Goal: Task Accomplishment & Management: Manage account settings

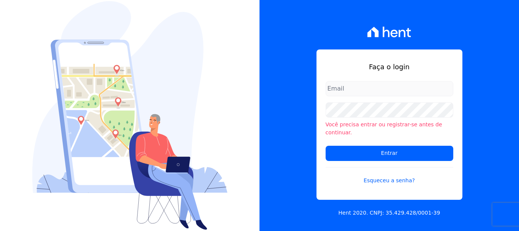
type input "[EMAIL_ADDRESS][DOMAIN_NAME]"
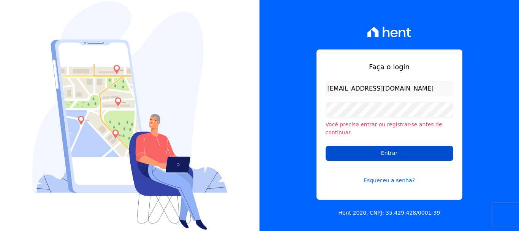
click at [389, 153] on input "Entrar" at bounding box center [390, 153] width 128 height 15
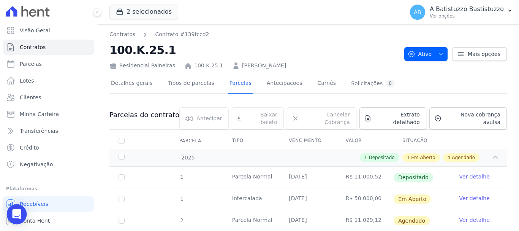
click at [18, 212] on icon "Open Intercom Messenger" at bounding box center [16, 214] width 9 height 10
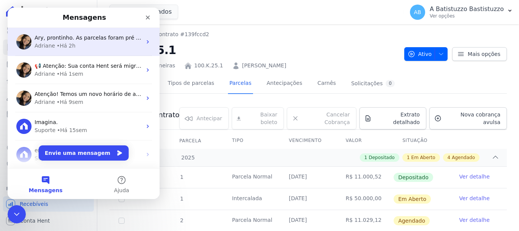
click at [99, 40] on span "Ary, prontinho. As parcelas foram pré geradas e com inicio em 20/10:" at bounding box center [127, 38] width 185 height 6
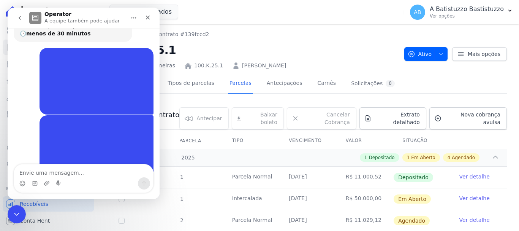
scroll to position [339, 0]
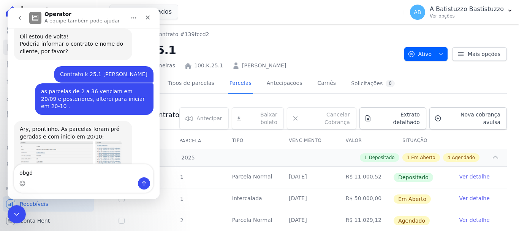
type textarea "obgdo"
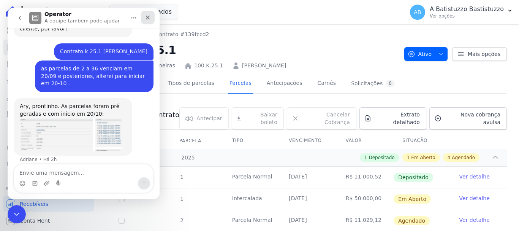
click at [145, 16] on icon "Fechar" at bounding box center [148, 17] width 6 height 6
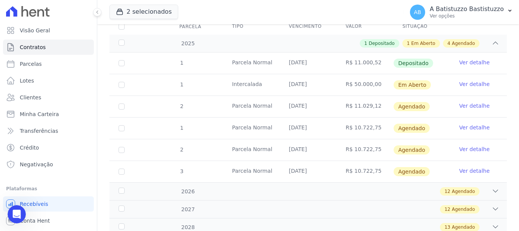
scroll to position [136, 0]
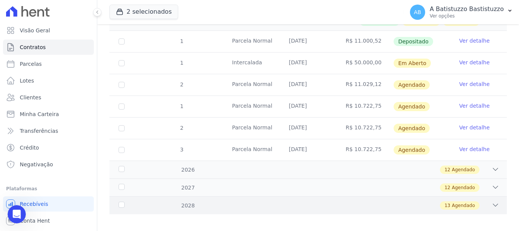
click at [460, 202] on span "Agendado" at bounding box center [463, 205] width 23 height 7
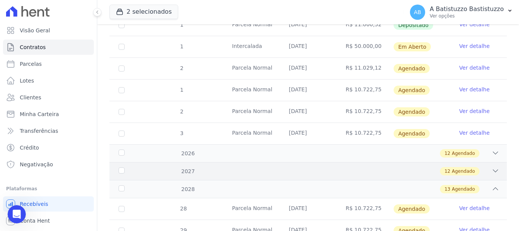
scroll to position [0, 0]
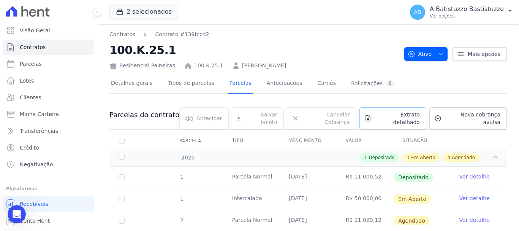
click at [375, 114] on span "Extrato detalhado" at bounding box center [397, 118] width 45 height 15
click at [496, 116] on span "Exportar PDF" at bounding box center [495, 116] width 40 height 8
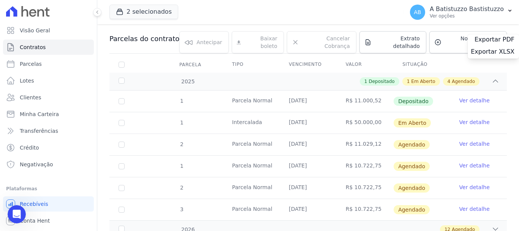
scroll to position [114, 0]
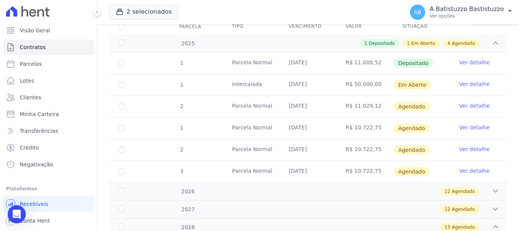
click at [462, 102] on link "Ver detalhe" at bounding box center [474, 106] width 30 height 8
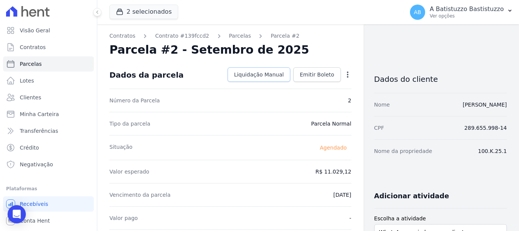
click at [272, 75] on span "Liquidação Manual" at bounding box center [259, 75] width 50 height 8
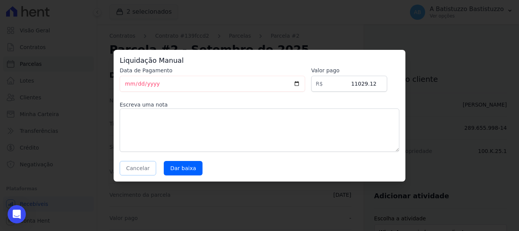
click at [144, 168] on button "Cancelar" at bounding box center [138, 168] width 36 height 14
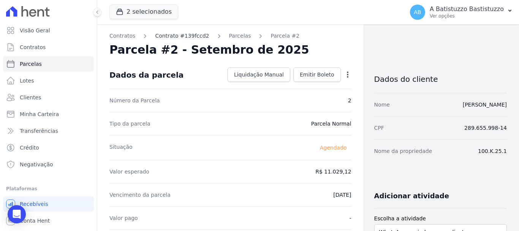
click at [179, 34] on link "Contrato #139fccd2" at bounding box center [182, 36] width 54 height 8
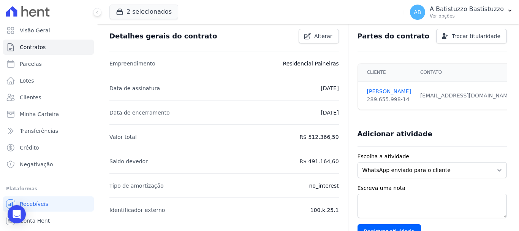
scroll to position [38, 0]
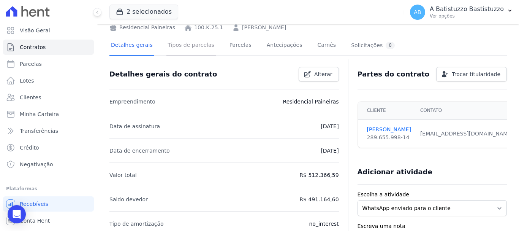
click at [181, 47] on link "Tipos de parcelas" at bounding box center [190, 46] width 49 height 20
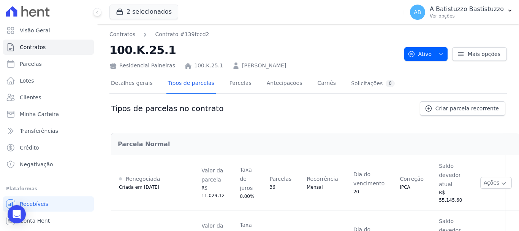
scroll to position [100, 0]
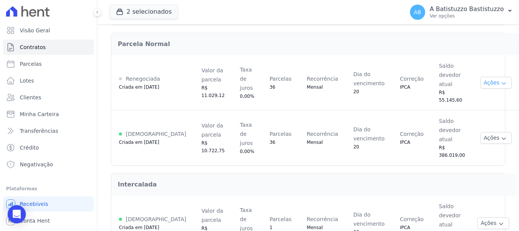
click at [480, 78] on button "Ações" at bounding box center [496, 83] width 32 height 12
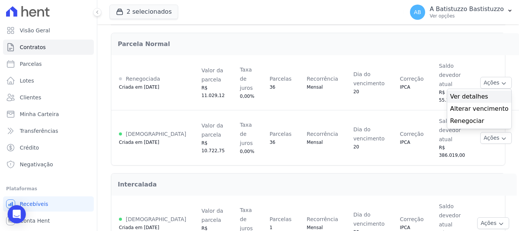
click at [450, 92] on span "Ver detalhes" at bounding box center [479, 96] width 59 height 9
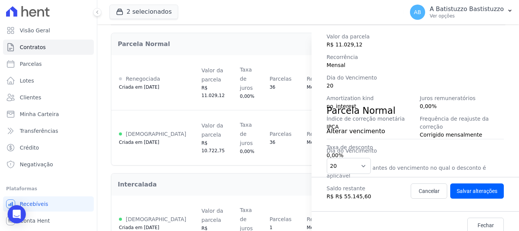
scroll to position [0, 0]
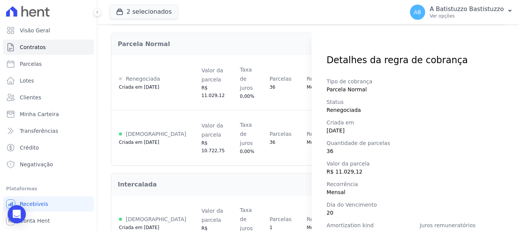
click at [156, 34] on div "Detalhes da regra de cobrança Tipo de cobrança Parcela Normal Status Renegociad…" at bounding box center [259, 115] width 519 height 231
click at [234, 57] on div "Detalhes da regra de cobrança Tipo de cobrança Parcela Normal Status Renegociad…" at bounding box center [259, 115] width 519 height 231
click at [32, 62] on span "Parcelas" at bounding box center [31, 64] width 22 height 8
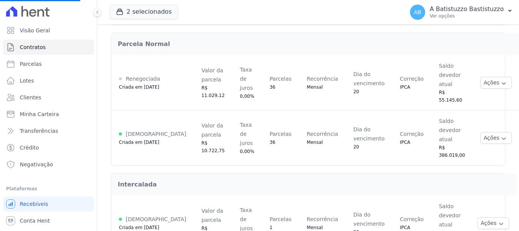
select select
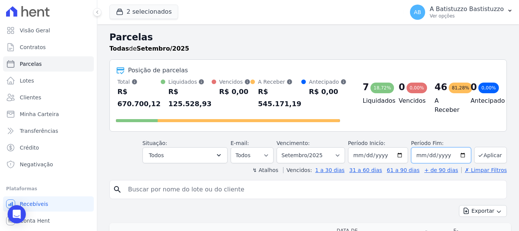
click at [459, 153] on input "2025-09-30" at bounding box center [441, 155] width 60 height 16
click at [440, 156] on input "2025-09-30" at bounding box center [441, 155] width 60 height 16
type input "[DATE]"
click at [426, 167] on div "↯ Atalhos Vencidos: 1 a 30 dias 31 a 60 dias 61 a 90 dias + de 90 dias ✗ Limpar…" at bounding box center [307, 170] width 397 height 8
click at [202, 188] on input "search" at bounding box center [313, 189] width 380 height 15
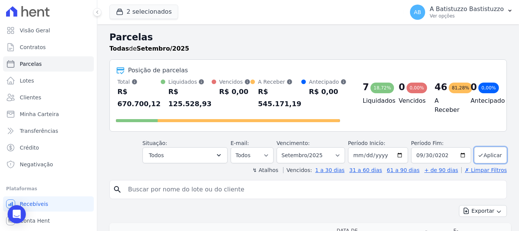
click at [146, 191] on input "search" at bounding box center [313, 189] width 380 height 15
type input "100.k.25.1"
click at [483, 153] on button "Aplicar" at bounding box center [490, 155] width 33 height 16
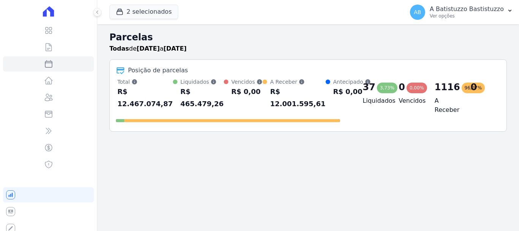
select select
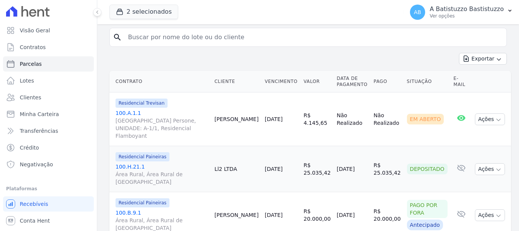
scroll to position [76, 0]
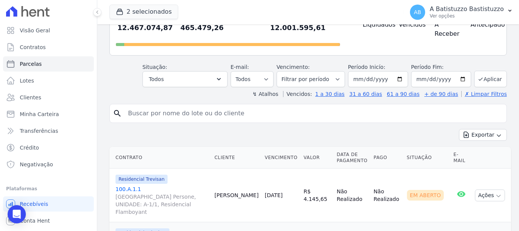
click at [271, 111] on input "search" at bounding box center [313, 113] width 380 height 15
type input "100.k.25.1"
select select
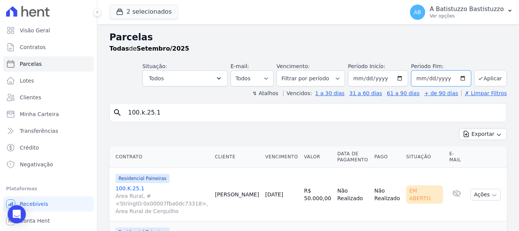
click at [457, 79] on input "2025-09-30" at bounding box center [441, 78] width 60 height 16
click at [457, 80] on input "2025-09-30" at bounding box center [441, 78] width 60 height 16
click at [457, 78] on input "2025-09-30" at bounding box center [441, 78] width 60 height 16
click at [392, 129] on div "Exportar Exportar PDF Exportar CSV" at bounding box center [307, 137] width 397 height 18
click at [447, 80] on input "2025-09-30" at bounding box center [441, 78] width 60 height 16
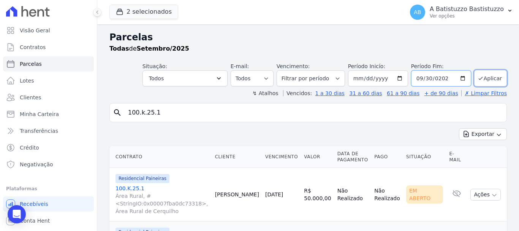
type input "[DATE]"
click at [484, 77] on button "Aplicar" at bounding box center [490, 78] width 33 height 16
click at [0, 0] on div at bounding box center [0, 0] width 0 height 0
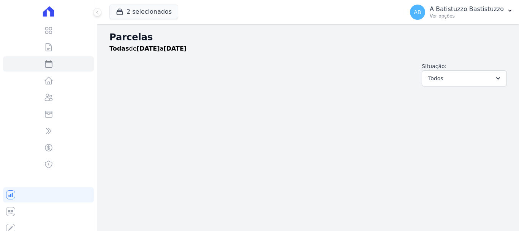
select select
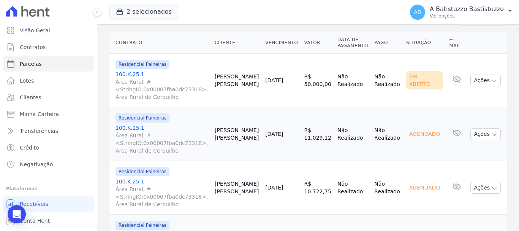
scroll to position [152, 0]
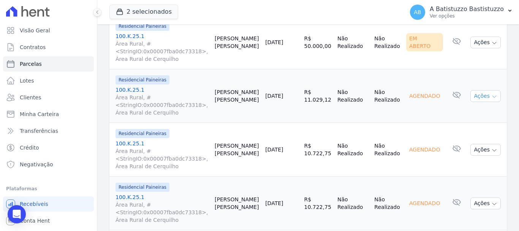
click at [482, 95] on button "Ações" at bounding box center [485, 96] width 30 height 12
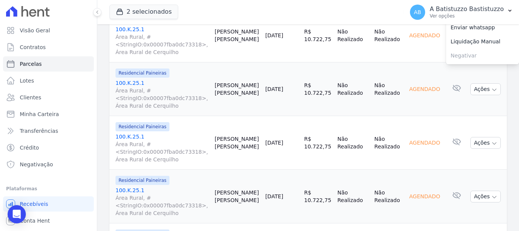
scroll to position [304, 0]
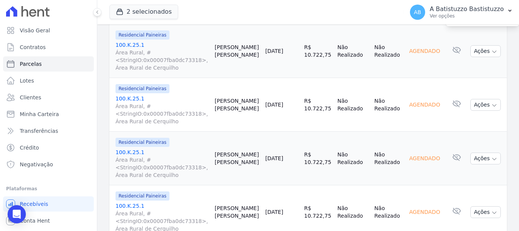
click at [283, 107] on link "[DATE]" at bounding box center [274, 104] width 18 height 6
click at [393, 107] on td "Não Realizado" at bounding box center [387, 105] width 32 height 54
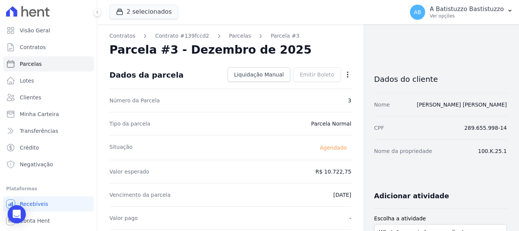
select select
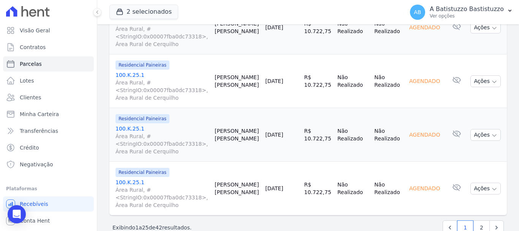
scroll to position [1309, 0]
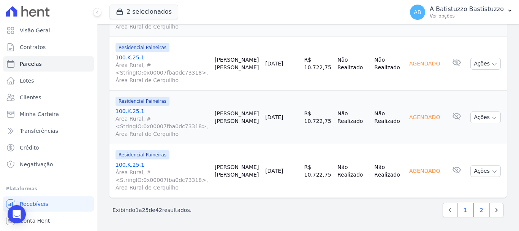
click at [474, 209] on link "2" at bounding box center [481, 210] width 16 height 14
select select
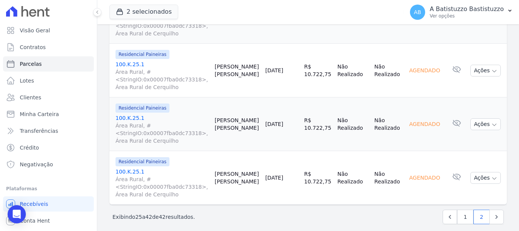
scroll to position [881, 0]
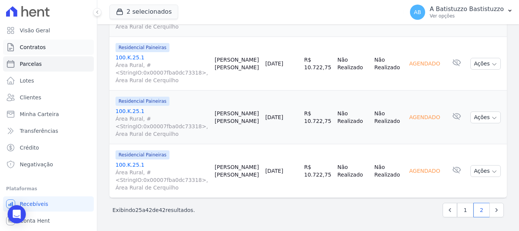
click at [41, 47] on span "Contratos" at bounding box center [33, 47] width 26 height 8
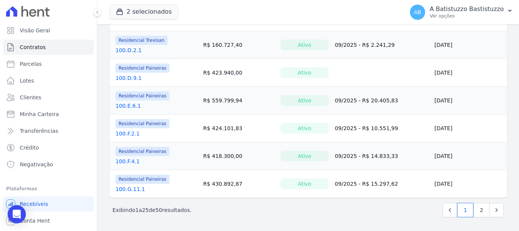
scroll to position [633, 0]
click at [476, 206] on link "2" at bounding box center [481, 210] width 16 height 14
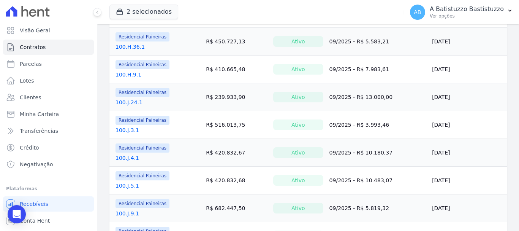
scroll to position [418, 0]
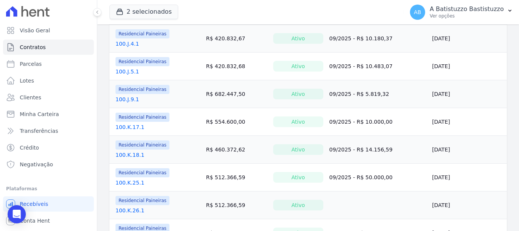
click at [131, 181] on link "100.K.25.1" at bounding box center [130, 183] width 29 height 8
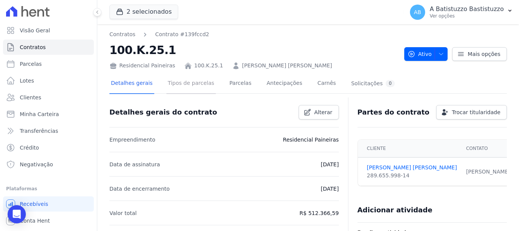
click at [199, 84] on link "Tipos de parcelas" at bounding box center [190, 84] width 49 height 20
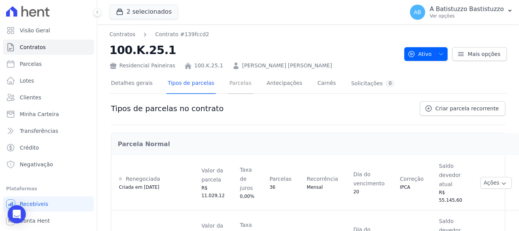
click at [228, 83] on link "Parcelas" at bounding box center [240, 84] width 25 height 20
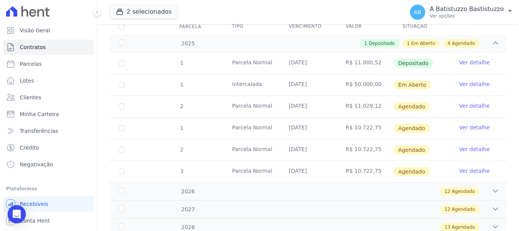
scroll to position [76, 0]
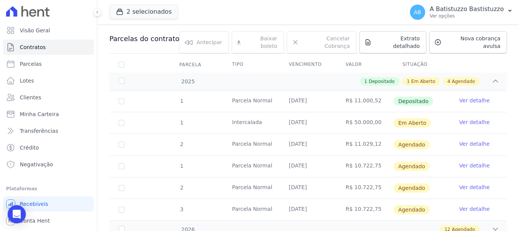
click at [463, 140] on link "Ver detalhe" at bounding box center [474, 144] width 30 height 8
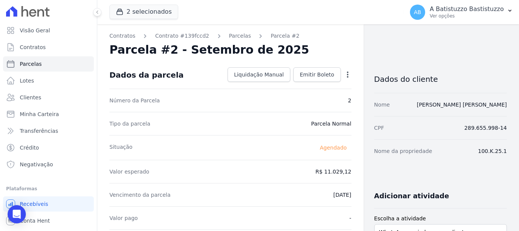
click at [347, 74] on icon "button" at bounding box center [348, 74] width 2 height 6
click at [294, 86] on link "Alterar" at bounding box center [315, 85] width 67 height 14
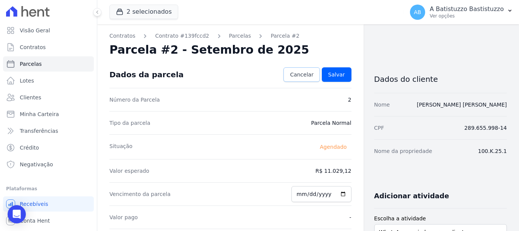
click at [298, 73] on span "Cancelar" at bounding box center [302, 75] width 24 height 8
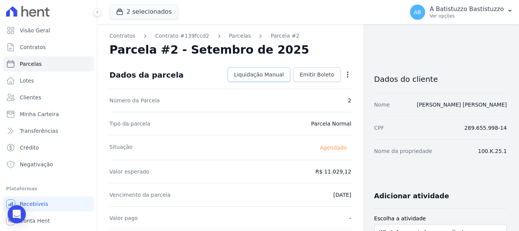
click at [270, 74] on span "Liquidação Manual" at bounding box center [259, 75] width 50 height 8
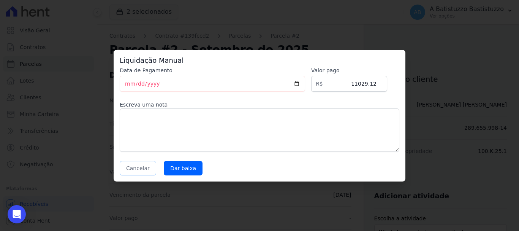
click at [135, 170] on button "Cancelar" at bounding box center [138, 168] width 36 height 14
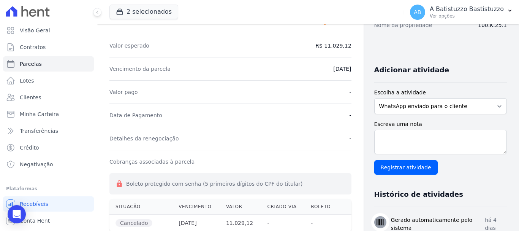
scroll to position [12, 0]
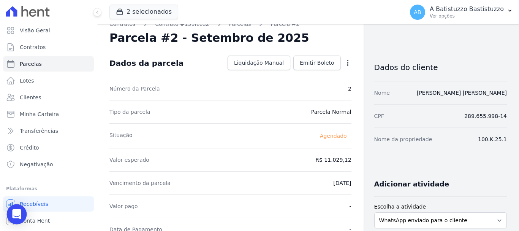
click at [15, 215] on icon "Open Intercom Messenger" at bounding box center [17, 214] width 10 height 10
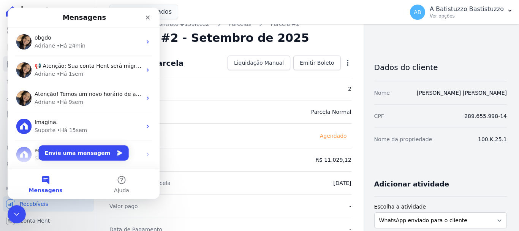
scroll to position [0, 0]
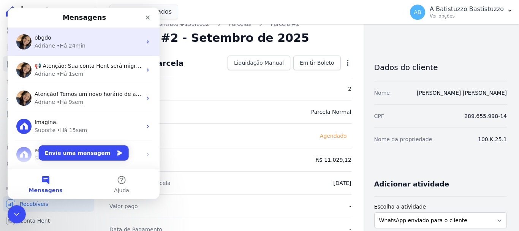
click at [93, 40] on div "obgdo" at bounding box center [88, 38] width 107 height 8
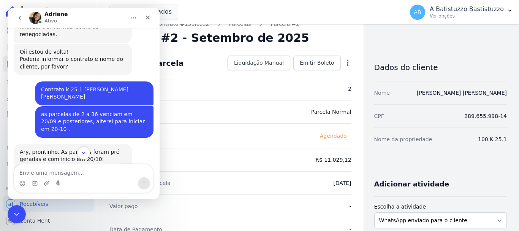
scroll to position [362, 0]
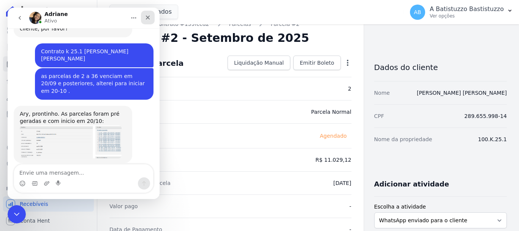
click at [147, 19] on icon "Fechar" at bounding box center [148, 17] width 6 height 6
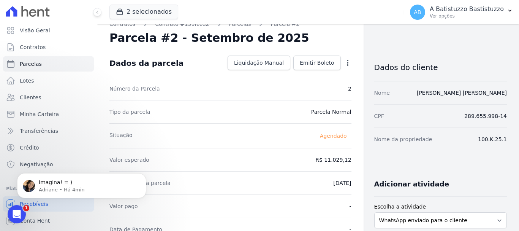
scroll to position [0, 0]
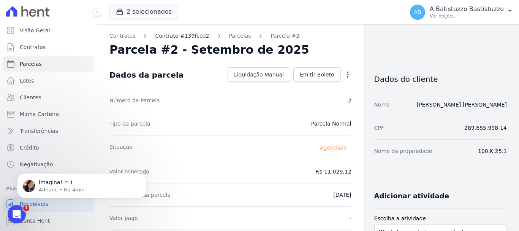
click at [164, 36] on link "Contrato #139fccd2" at bounding box center [182, 36] width 54 height 8
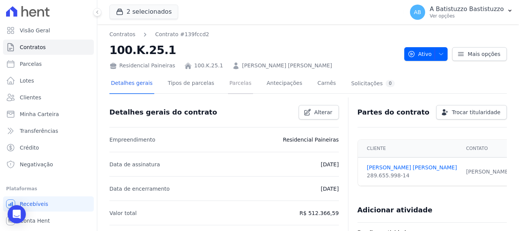
click at [234, 85] on link "Parcelas" at bounding box center [240, 84] width 25 height 20
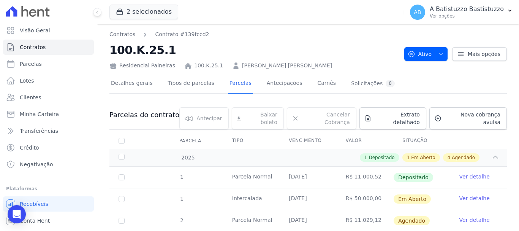
scroll to position [114, 0]
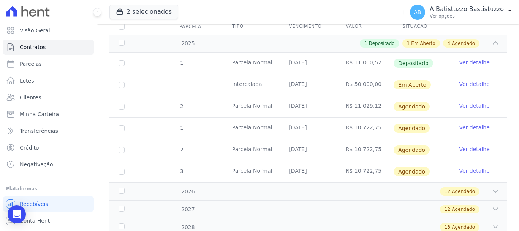
click at [469, 102] on link "Ver detalhe" at bounding box center [474, 106] width 30 height 8
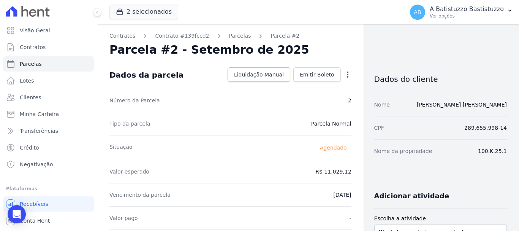
click at [268, 73] on span "Liquidação Manual" at bounding box center [259, 75] width 50 height 8
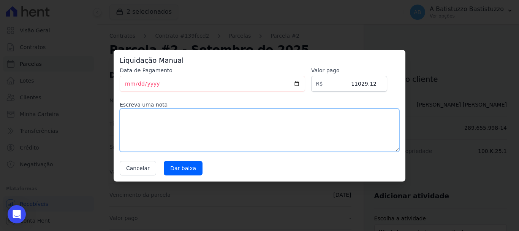
click at [144, 116] on textarea at bounding box center [260, 129] width 280 height 43
click at [129, 117] on textarea "escluida" at bounding box center [260, 129] width 280 height 43
type textarea "excluida"
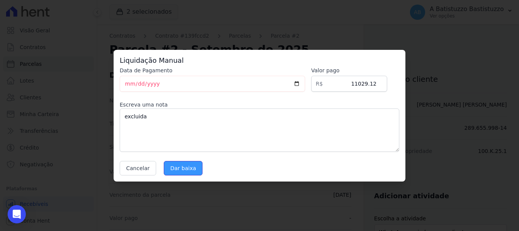
click at [174, 165] on input "Dar baixa" at bounding box center [183, 168] width 39 height 14
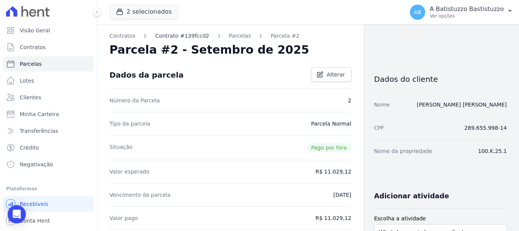
click at [172, 34] on link "Contrato #139fccd2" at bounding box center [182, 36] width 54 height 8
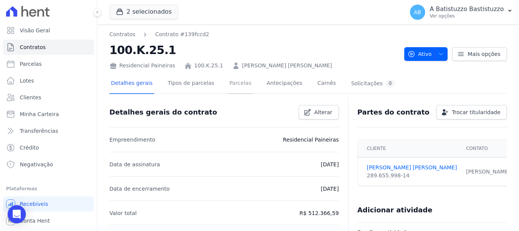
click at [228, 79] on link "Parcelas" at bounding box center [240, 84] width 25 height 20
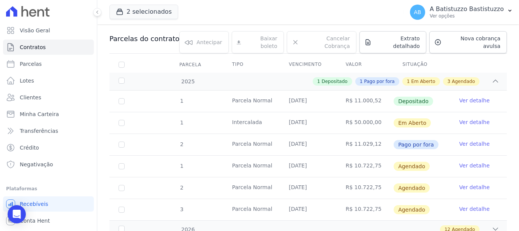
scroll to position [114, 0]
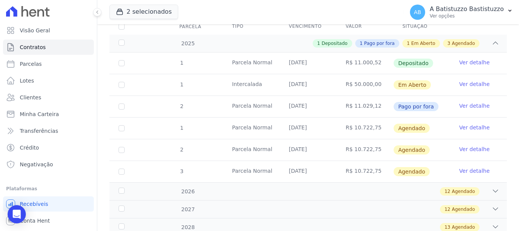
click at [464, 123] on link "Ver detalhe" at bounding box center [474, 127] width 30 height 8
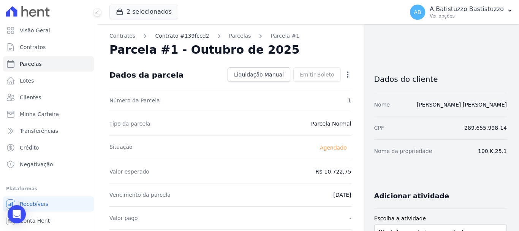
click at [172, 35] on link "Contrato #139fccd2" at bounding box center [182, 36] width 54 height 8
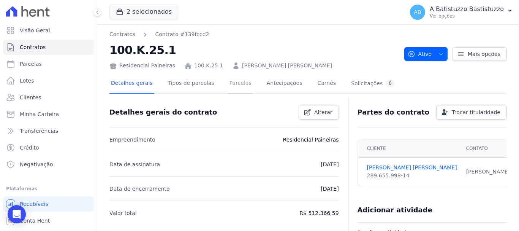
click at [235, 82] on link "Parcelas" at bounding box center [240, 84] width 25 height 20
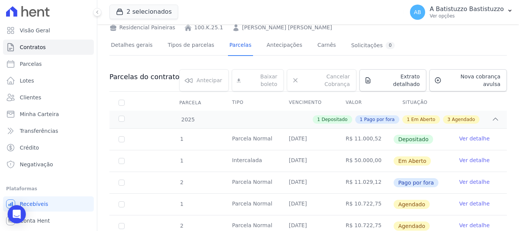
scroll to position [114, 0]
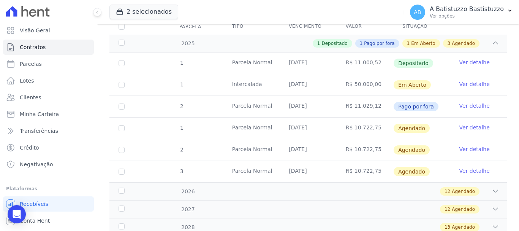
click at [466, 145] on link "Ver detalhe" at bounding box center [474, 149] width 30 height 8
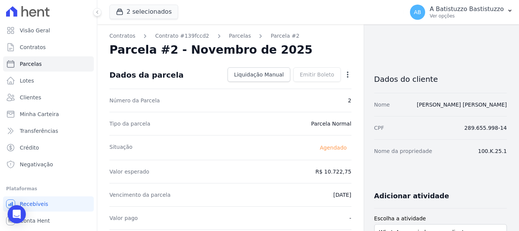
scroll to position [38, 0]
